Goal: Information Seeking & Learning: Find specific page/section

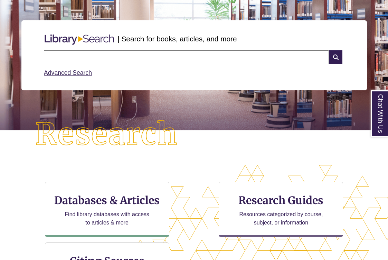
scroll to position [70, 0]
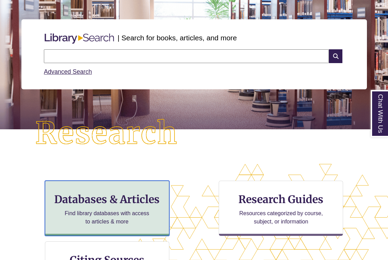
click at [120, 201] on h3 "Databases & Articles" at bounding box center [107, 199] width 113 height 13
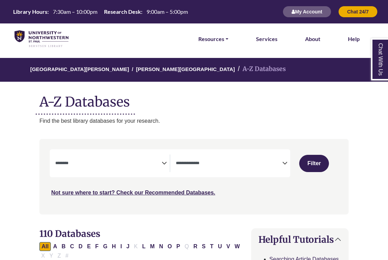
select select "Database Subject Filter"
select select "Database Types Filter"
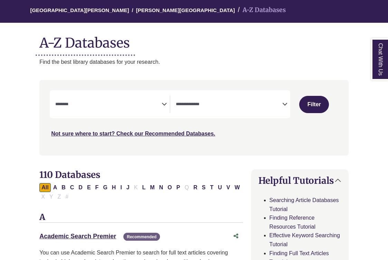
scroll to position [60, 0]
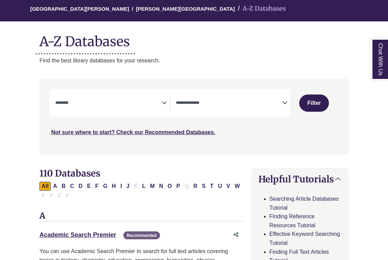
click at [155, 104] on textarea "Search" at bounding box center [108, 104] width 106 height 6
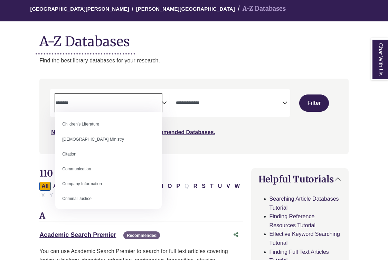
scroll to position [0, 0]
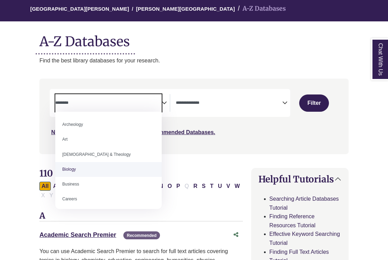
select select "*****"
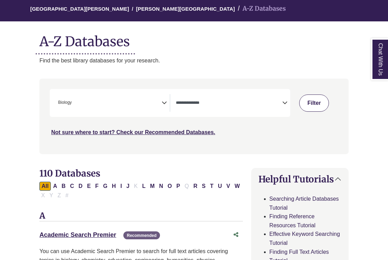
click at [307, 103] on button "Filter" at bounding box center [314, 103] width 30 height 17
select select "Database Types Filter"
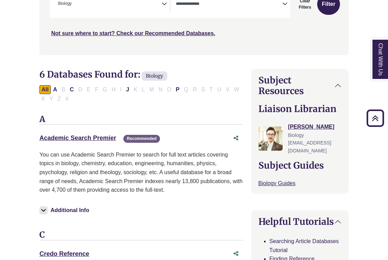
scroll to position [181, 0]
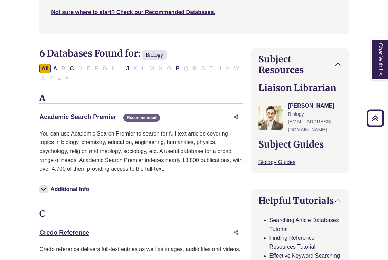
click at [110, 115] on link "Academic Search Premier This link opens in a new window" at bounding box center [77, 117] width 77 height 7
